Goal: Information Seeking & Learning: Find specific fact

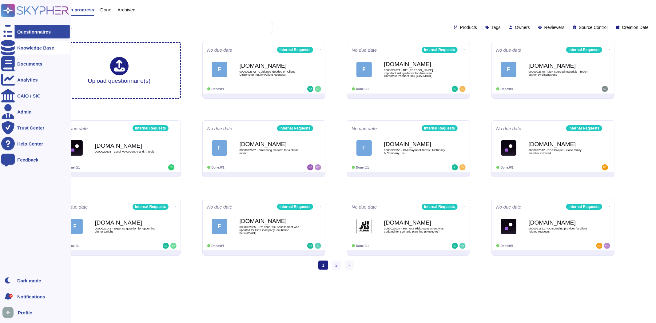
click at [19, 46] on div "Knowledge Base" at bounding box center [35, 48] width 37 height 5
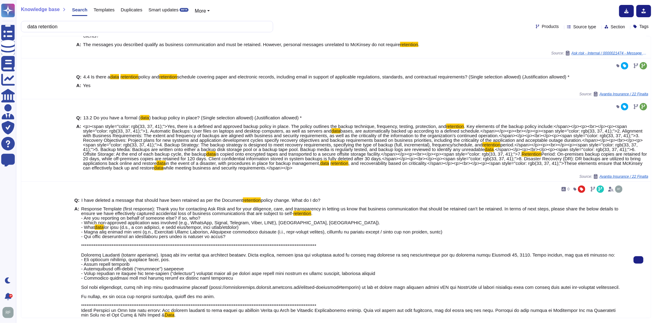
scroll to position [457, 0]
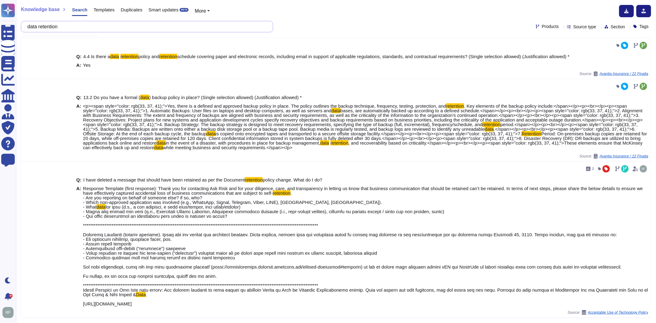
type input "data retention"
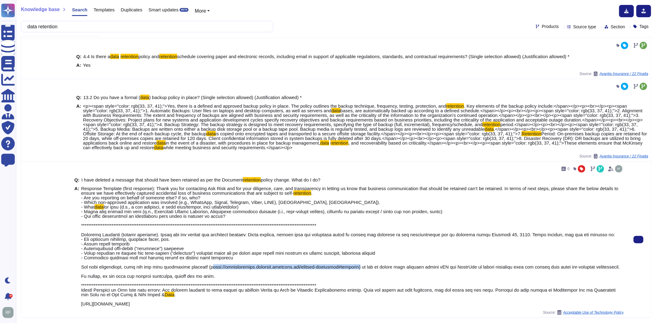
drag, startPoint x: 206, startPoint y: 267, endPoint x: 347, endPoint y: 265, distance: 140.6
click at [347, 265] on span at bounding box center [350, 250] width 539 height 93
copy span "[URL][DOMAIN_NAME]"
click at [80, 304] on div "A: Response Template (first response): Thank you for contacting Ask Risk and fo…" at bounding box center [348, 246] width 549 height 120
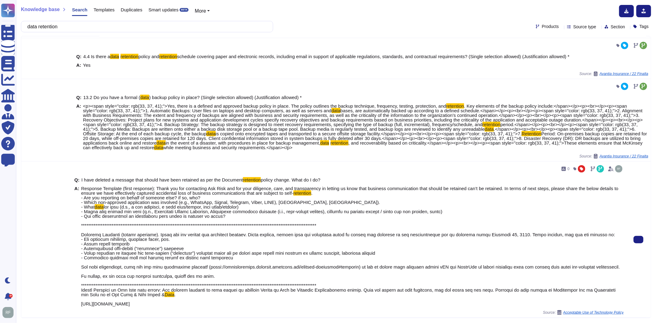
drag, startPoint x: 81, startPoint y: 304, endPoint x: 576, endPoint y: 304, distance: 495.2
click at [576, 304] on span "Response Template (first response): Thank you for contacting Ask Risk and for y…" at bounding box center [352, 246] width 543 height 120
copy span "[URL][DOMAIN_NAME]"
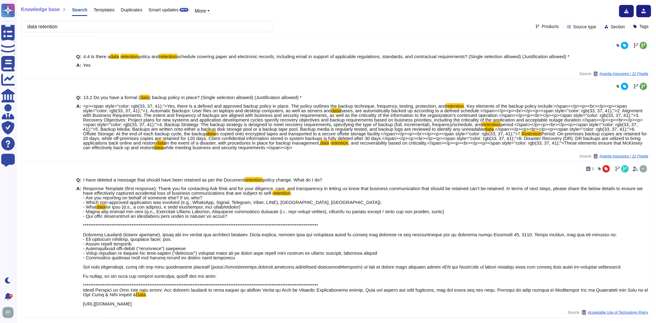
scroll to position [457, 0]
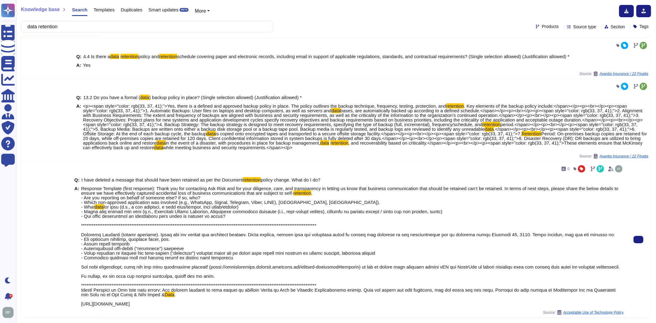
click at [82, 165] on div "0" at bounding box center [348, 169] width 549 height 10
drag, startPoint x: 81, startPoint y: 304, endPoint x: 577, endPoint y: 303, distance: 496.4
click at [577, 303] on span "Response Template (first response): Thank you for contacting Ask Risk and for y…" at bounding box center [352, 246] width 543 height 120
copy span "[URL][DOMAIN_NAME]"
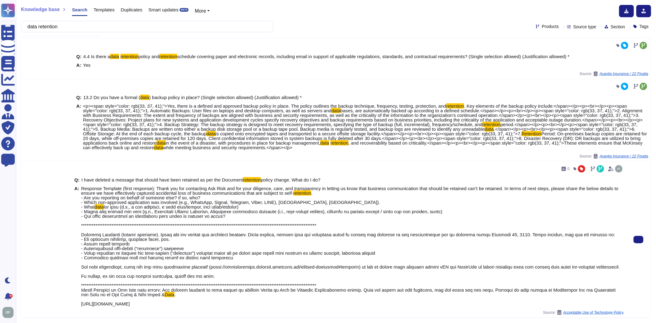
click at [154, 186] on span "Response Template (first response): Thank you for contacting Ask Risk and for y…" at bounding box center [349, 191] width 537 height 10
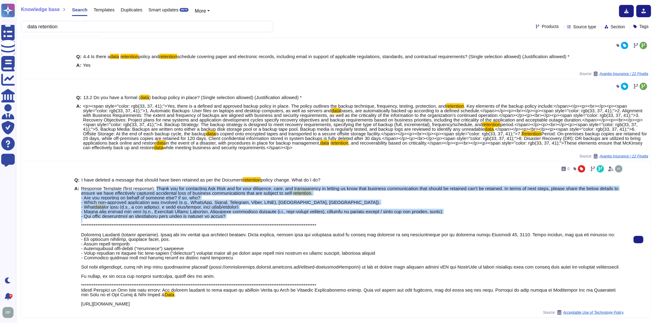
drag, startPoint x: 154, startPoint y: 182, endPoint x: 231, endPoint y: 210, distance: 81.5
click at [231, 210] on span "Response Template (first response): Thank you for contacting Ask Risk and for y…" at bounding box center [352, 246] width 543 height 120
click at [216, 210] on span at bounding box center [350, 250] width 539 height 93
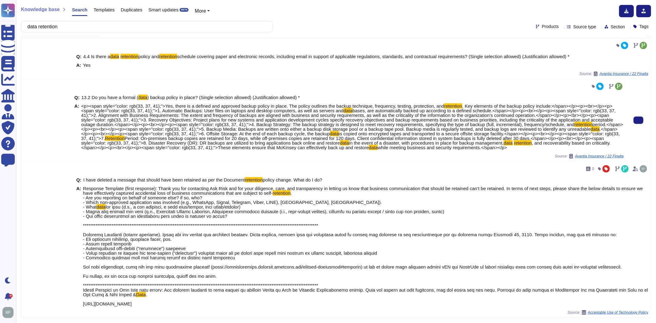
scroll to position [457, 0]
